Goal: Find specific page/section: Find specific page/section

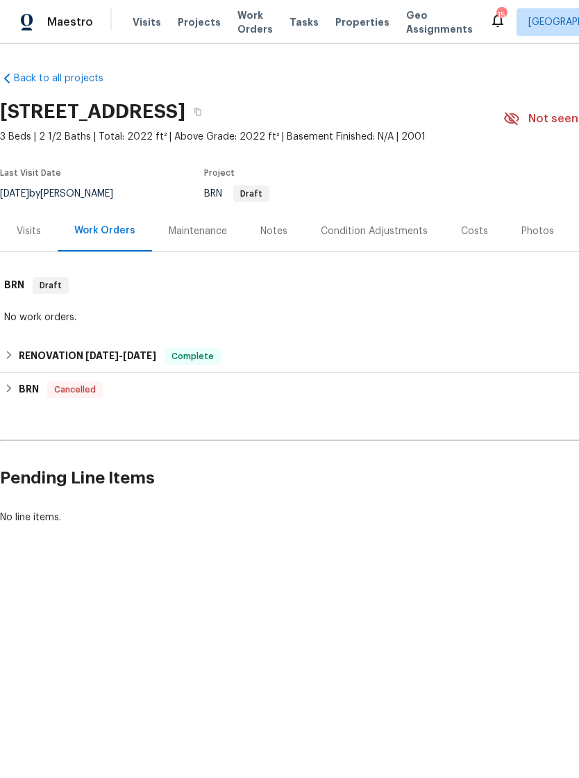
click at [352, 15] on span "Properties" at bounding box center [362, 22] width 54 height 14
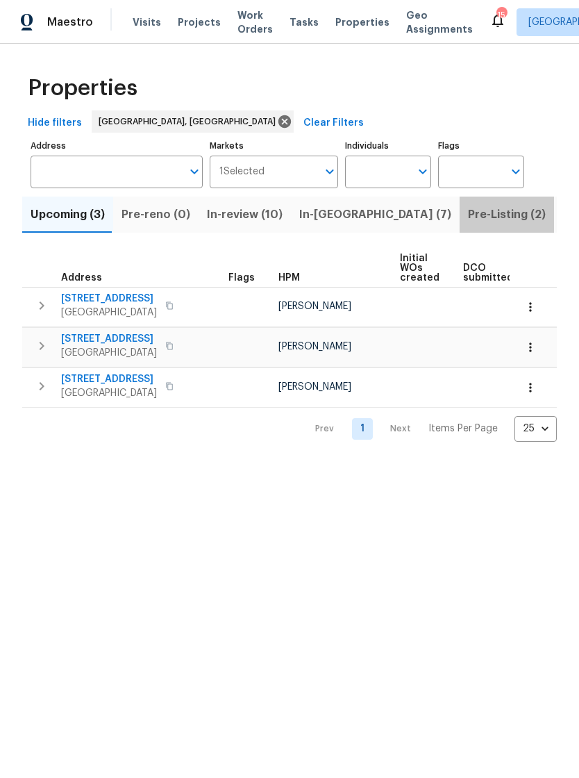
click at [468, 210] on span "Pre-Listing (2)" at bounding box center [507, 214] width 78 height 19
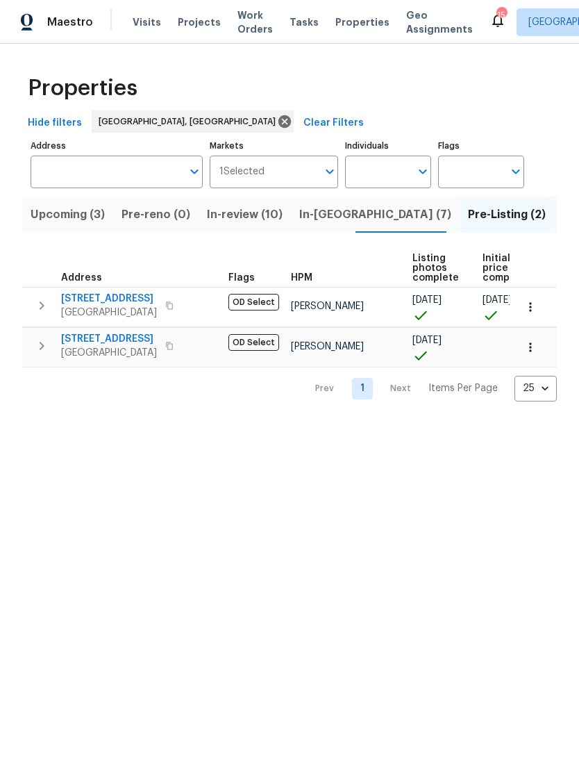
click at [69, 212] on span "Upcoming (3)" at bounding box center [68, 214] width 74 height 19
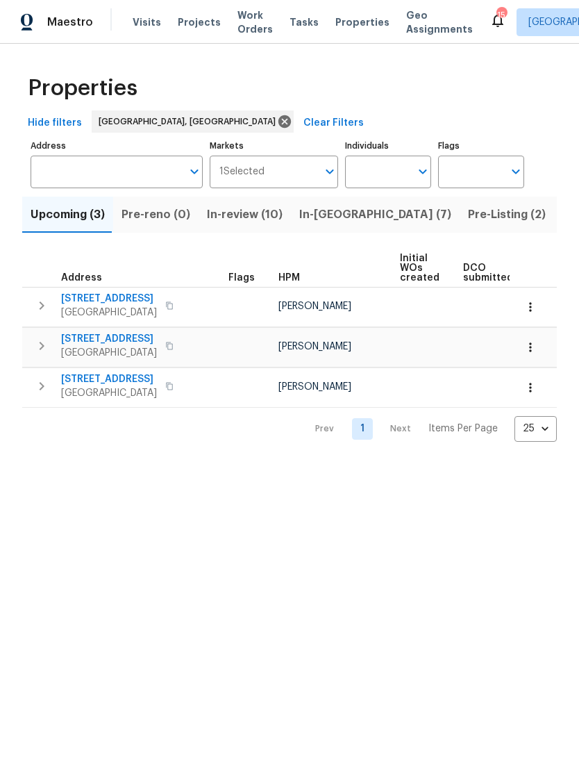
click at [382, 160] on input "Individuals" at bounding box center [377, 172] width 65 height 33
type input "[PERSON_NAME]"
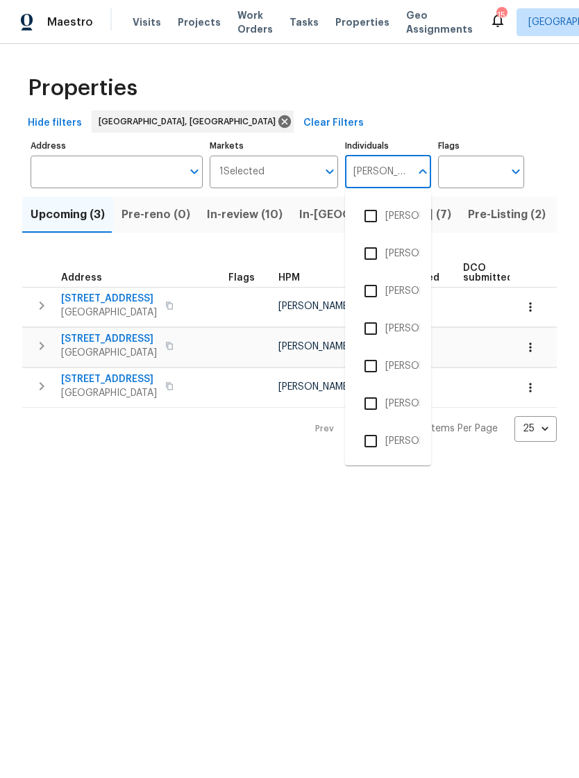
click at [366, 219] on input "checkbox" at bounding box center [370, 215] width 29 height 29
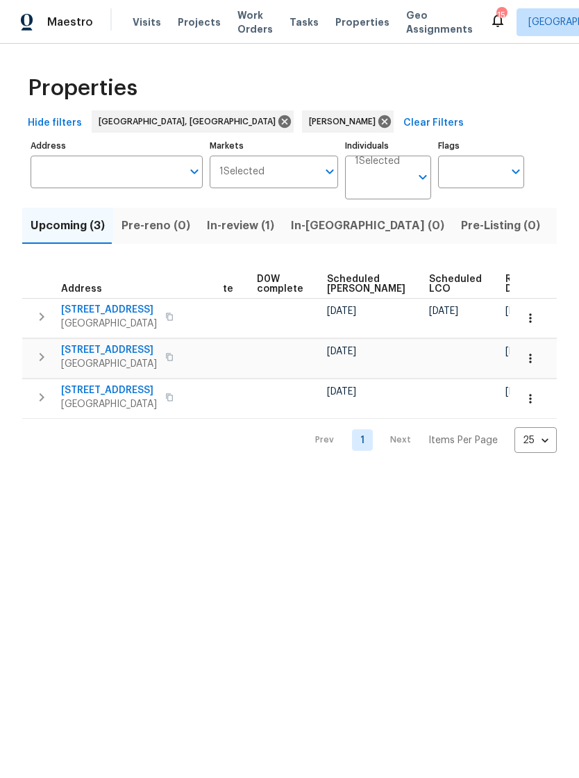
scroll to position [0, 349]
